Goal: Check status: Check status

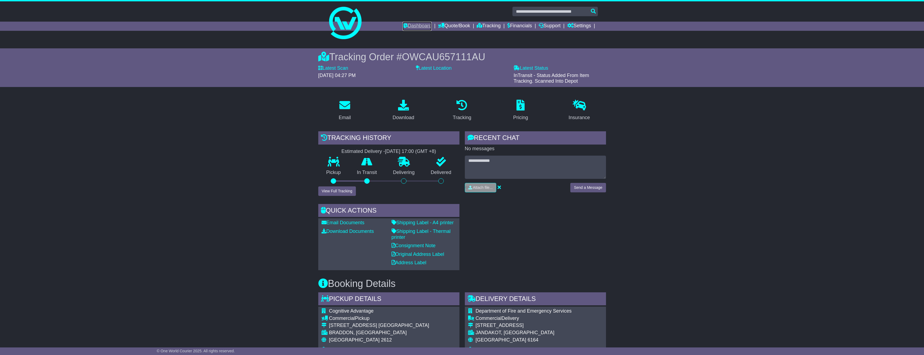
click at [421, 28] on link "Dashboard" at bounding box center [417, 26] width 29 height 9
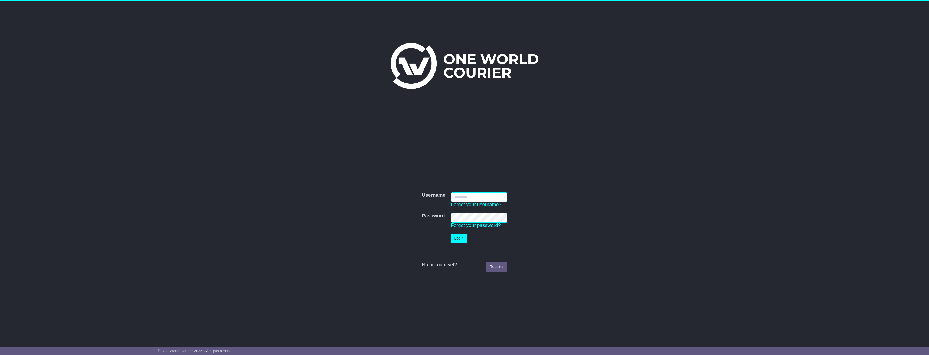
click at [475, 199] on input "Username" at bounding box center [479, 197] width 56 height 9
type input "**********"
click at [465, 245] on td "Login" at bounding box center [479, 238] width 62 height 15
click at [464, 242] on button "Login" at bounding box center [459, 238] width 16 height 9
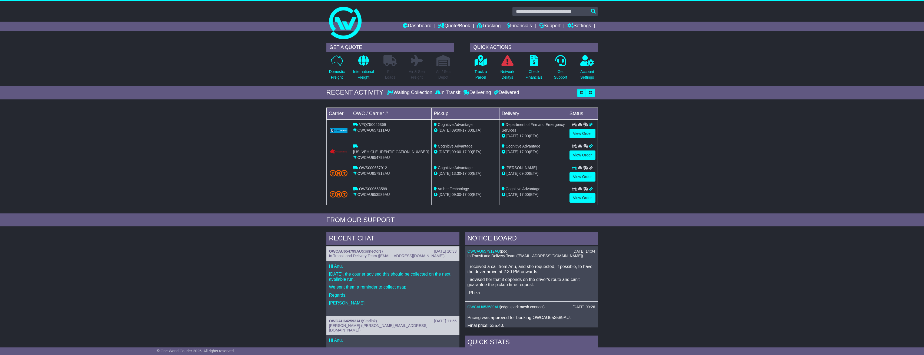
click at [360, 170] on div "OWS000657912" at bounding box center [391, 168] width 76 height 6
click at [342, 170] on img at bounding box center [339, 173] width 18 height 6
click at [582, 177] on link "View Order" at bounding box center [583, 176] width 26 height 9
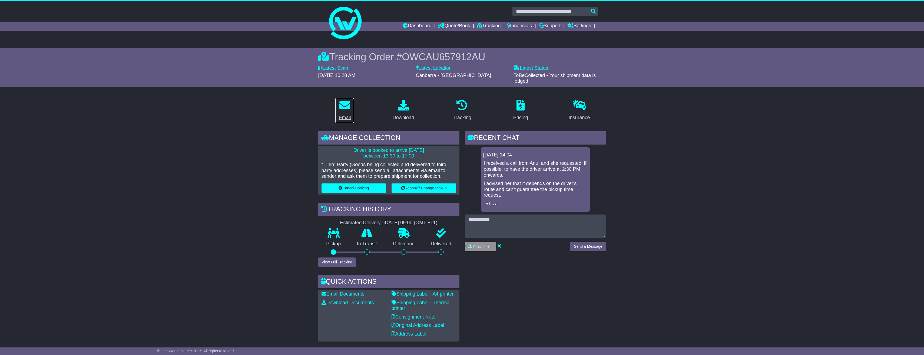
click at [347, 102] on icon at bounding box center [345, 105] width 11 height 11
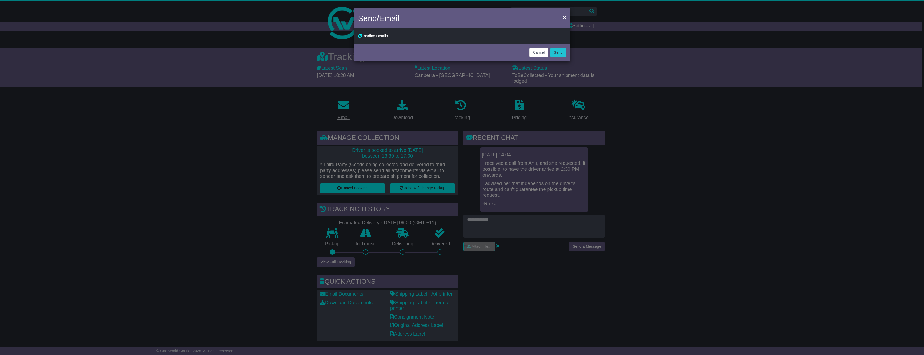
type input "**********"
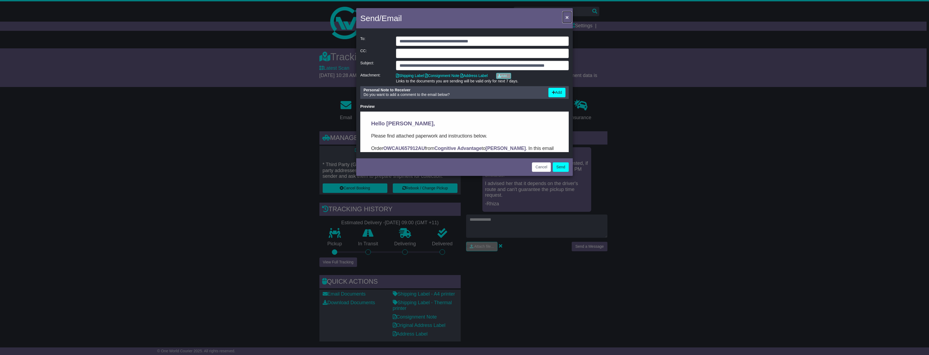
click at [571, 14] on button "×" at bounding box center [566, 17] width 9 height 11
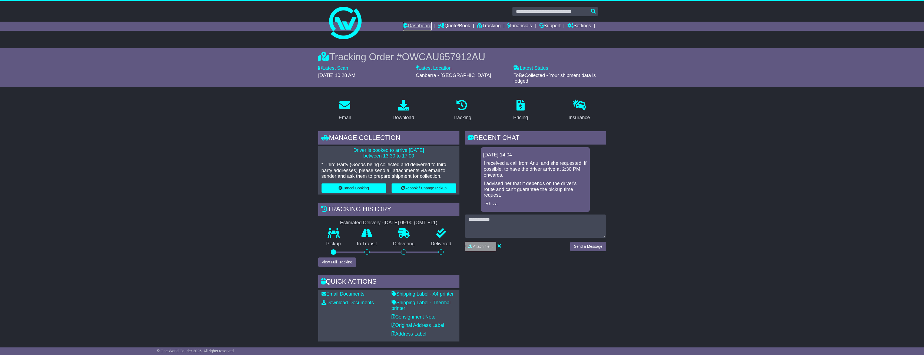
click at [417, 28] on link "Dashboard" at bounding box center [417, 26] width 29 height 9
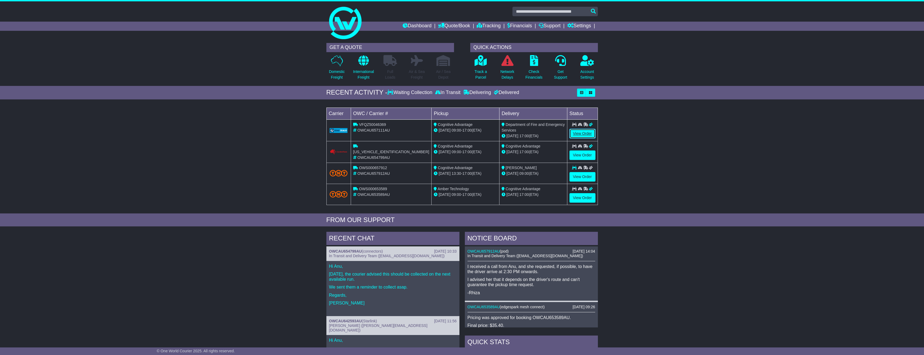
click at [593, 133] on link "View Order" at bounding box center [583, 133] width 26 height 9
